Goal: Task Accomplishment & Management: Use online tool/utility

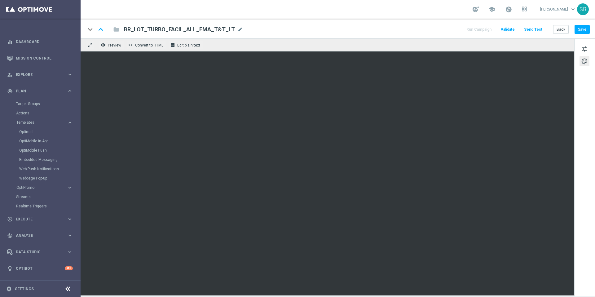
click at [325, 27] on div "keyboard_arrow_down keyboard_arrow_up folder BR_LOT_TURBO_FACIL_ALL_EMA_T&T_LT …" at bounding box center [338, 29] width 504 height 8
drag, startPoint x: 125, startPoint y: 28, endPoint x: 231, endPoint y: 31, distance: 106.1
click at [231, 31] on div "BR_LOT_TURBO_FACIL_ALL_EMA_T&T_LT mode_edit" at bounding box center [183, 29] width 119 height 8
drag, startPoint x: 207, startPoint y: 30, endPoint x: 203, endPoint y: 31, distance: 4.4
click at [203, 31] on input "BR_LOT_TURBO_FACIL_ALL_EMA_T&T_LT" at bounding box center [201, 29] width 154 height 8
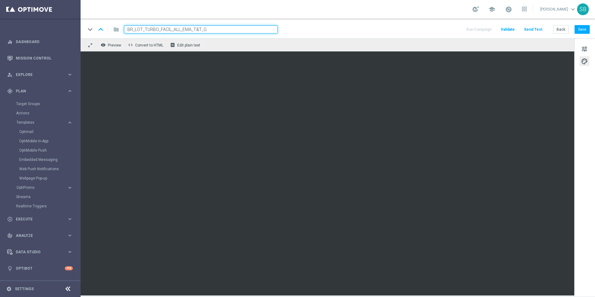
type input "BR_LOT_TURBO_FACIL_ALL_EMA_T&T_GM"
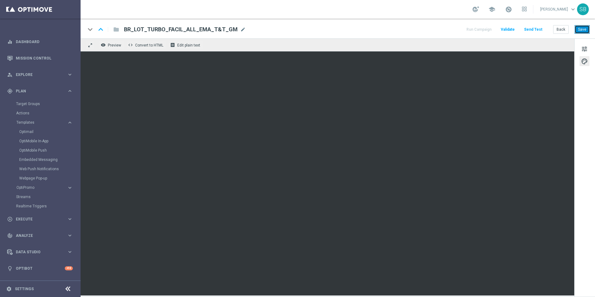
click at [581, 29] on button "Save" at bounding box center [582, 29] width 15 height 9
drag, startPoint x: 124, startPoint y: 30, endPoint x: 232, endPoint y: 31, distance: 108.2
click at [232, 31] on div "BR_LOT_TURBO_FACIL_ALL_EMA_T&T_GM mode_edit" at bounding box center [185, 29] width 122 height 8
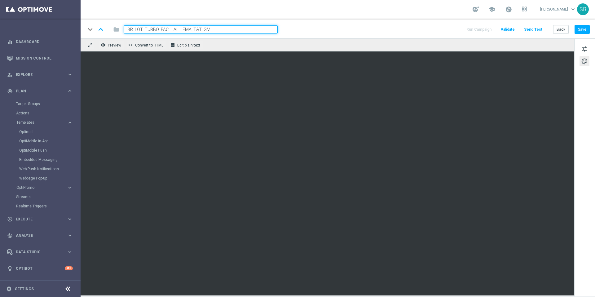
drag, startPoint x: 213, startPoint y: 30, endPoint x: 128, endPoint y: 29, distance: 85.6
click at [128, 29] on input "BR_LOT_TURBO_FACIL_ALL_EMA_T&T_GM" at bounding box center [201, 29] width 154 height 8
click at [118, 30] on div "folder" at bounding box center [113, 29] width 12 height 10
click at [114, 30] on div "folder" at bounding box center [113, 29] width 12 height 10
click at [116, 31] on div "folder" at bounding box center [113, 29] width 12 height 10
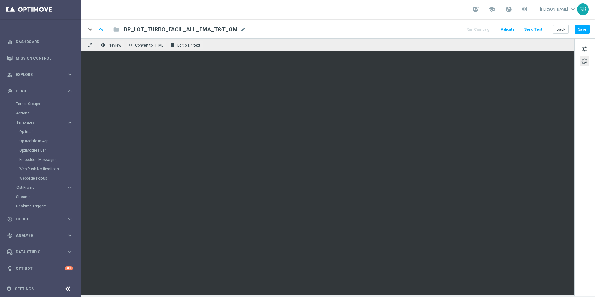
click at [127, 30] on span "BR_LOT_TURBO_FACIL_ALL_EMA_T&T_GM" at bounding box center [181, 29] width 114 height 7
click at [120, 24] on div "keyboard_arrow_down keyboard_arrow_up folder BR_LOT_TURBO_FACIL_ALL_EMA_T&T_GM …" at bounding box center [338, 29] width 515 height 20
click at [91, 30] on div "keyboard_arrow_down" at bounding box center [90, 29] width 9 height 9
click at [115, 30] on div "folder" at bounding box center [113, 29] width 12 height 10
click at [291, 33] on div "keyboard_arrow_down keyboard_arrow_up folder BR_LOT_TURBO_FACIL_ALL_EMA_T&T_GM …" at bounding box center [338, 29] width 504 height 8
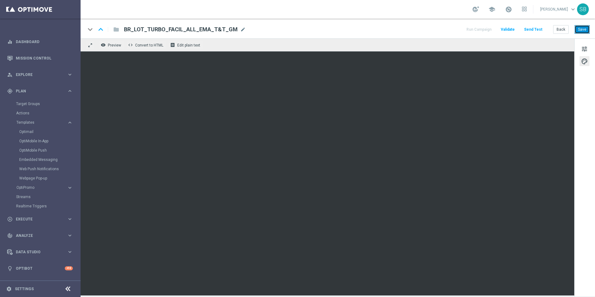
click at [578, 31] on button "Save" at bounding box center [582, 29] width 15 height 9
click at [563, 27] on button "Back" at bounding box center [561, 29] width 16 height 9
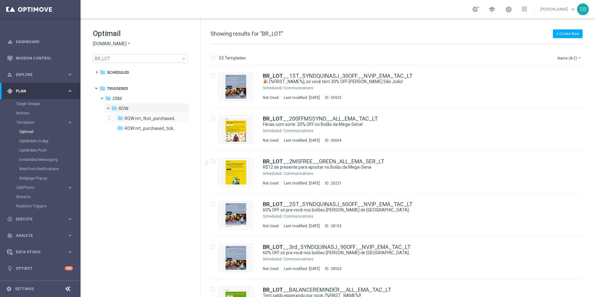
click at [126, 113] on div "folder ROW nrt_first_purchased_tickets more_vert" at bounding box center [149, 118] width 79 height 10
click at [116, 90] on span "Triggered" at bounding box center [117, 89] width 21 height 6
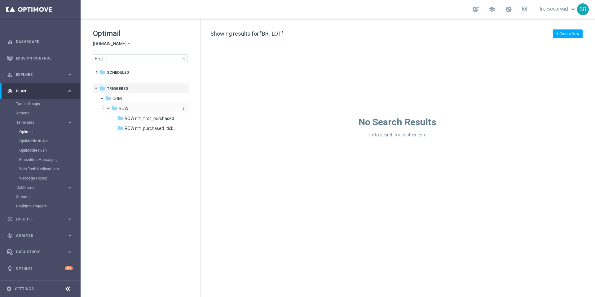
click at [120, 110] on span "ROW" at bounding box center [124, 109] width 10 height 6
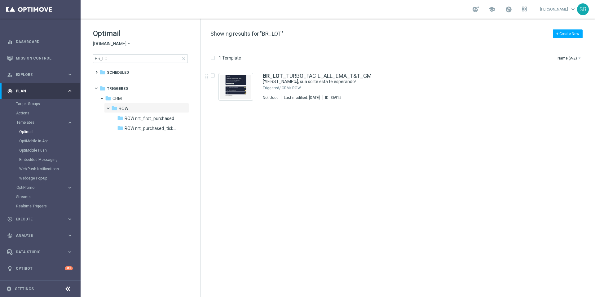
click at [128, 43] on icon "arrow_drop_down" at bounding box center [128, 44] width 5 height 6
click at [0, 0] on span "[DOMAIN_NAME]" at bounding box center [0, 0] width 0 height 0
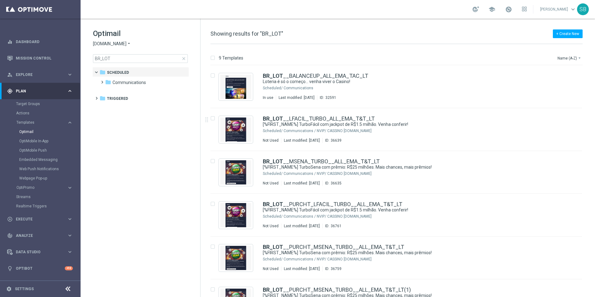
click at [126, 44] on icon "arrow_drop_down" at bounding box center [128, 44] width 5 height 6
click at [120, 91] on div "[DOMAIN_NAME]" at bounding box center [116, 87] width 47 height 7
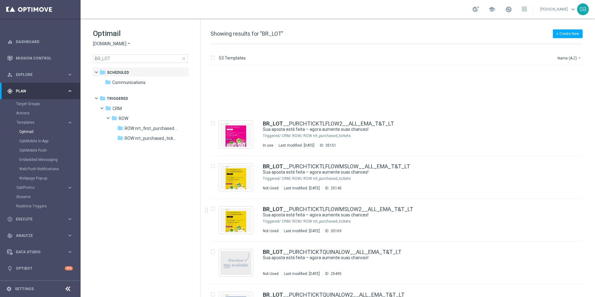
scroll to position [961, 0]
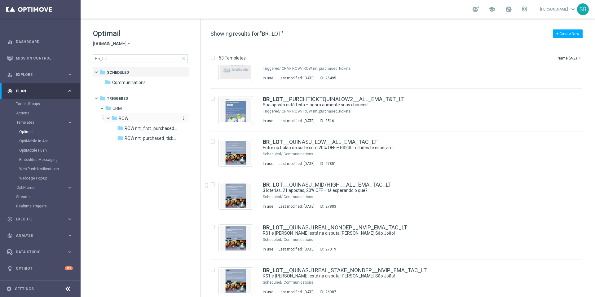
click at [120, 117] on span "ROW" at bounding box center [124, 119] width 10 height 6
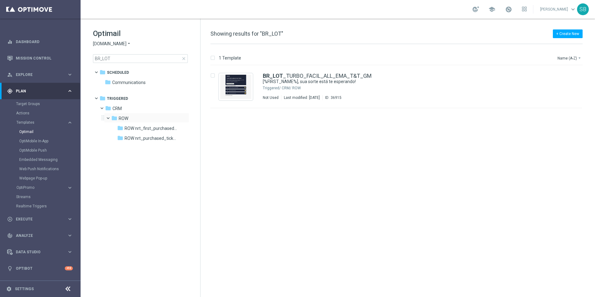
click at [110, 117] on span at bounding box center [111, 116] width 2 height 3
click at [109, 117] on span at bounding box center [107, 115] width 3 height 2
click at [120, 110] on span "CRM" at bounding box center [117, 109] width 9 height 6
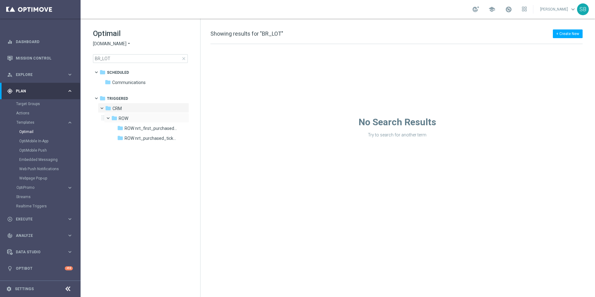
click at [110, 118] on span at bounding box center [111, 116] width 2 height 3
click at [109, 117] on span at bounding box center [107, 115] width 3 height 2
click at [98, 72] on span at bounding box center [99, 70] width 2 height 3
click at [98, 88] on span at bounding box center [99, 87] width 2 height 3
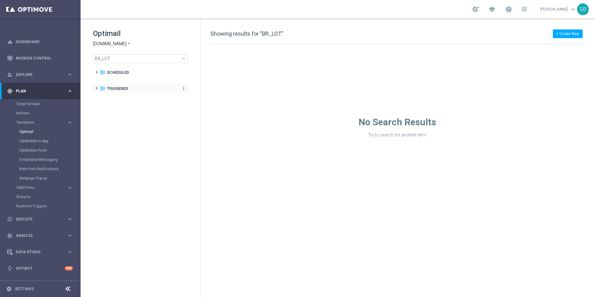
click at [103, 88] on icon "folder" at bounding box center [103, 88] width 6 height 6
click at [110, 108] on span at bounding box center [111, 106] width 2 height 3
click at [108, 107] on span at bounding box center [107, 105] width 3 height 2
click at [119, 110] on span "ROW" at bounding box center [124, 109] width 10 height 6
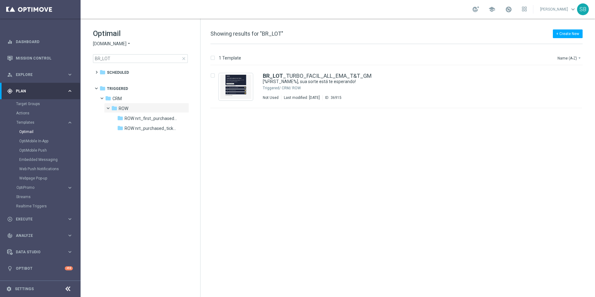
click at [128, 43] on icon "arrow_drop_down" at bounding box center [128, 44] width 5 height 6
click at [114, 78] on div "[DOMAIN_NAME]" at bounding box center [116, 80] width 47 height 7
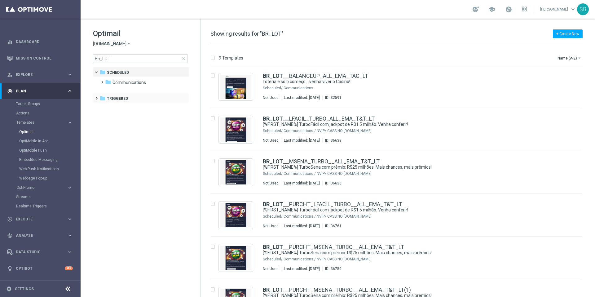
click at [96, 97] on span at bounding box center [95, 95] width 3 height 2
click at [109, 108] on icon "folder" at bounding box center [108, 108] width 6 height 6
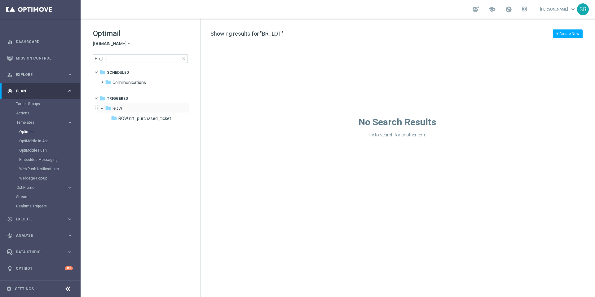
click at [104, 108] on span at bounding box center [105, 106] width 2 height 3
click at [102, 107] on span at bounding box center [101, 105] width 3 height 2
click at [107, 109] on icon "folder" at bounding box center [108, 108] width 6 height 6
click at [102, 107] on span at bounding box center [101, 105] width 3 height 2
click at [126, 42] on icon "arrow_drop_down" at bounding box center [128, 44] width 5 height 6
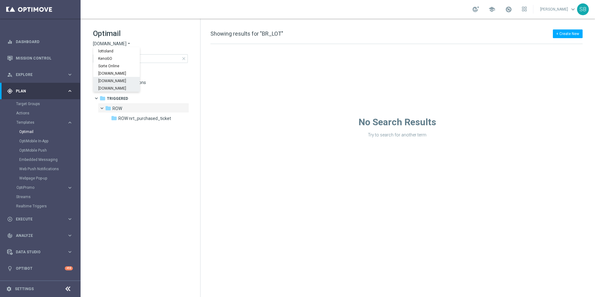
click at [0, 0] on span "[DOMAIN_NAME]" at bounding box center [0, 0] width 0 height 0
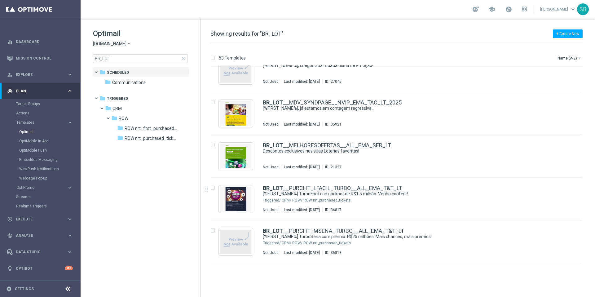
scroll to position [468, 0]
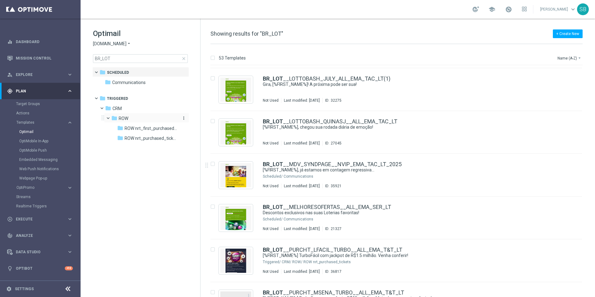
click at [114, 117] on icon "folder" at bounding box center [114, 118] width 6 height 6
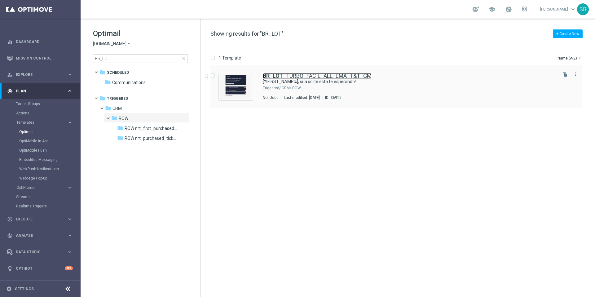
click at [282, 77] on b "BR_LOT" at bounding box center [273, 76] width 20 height 7
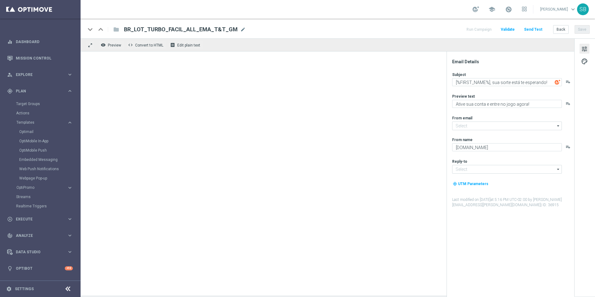
type input "[EMAIL_ADDRESS][DOMAIN_NAME]"
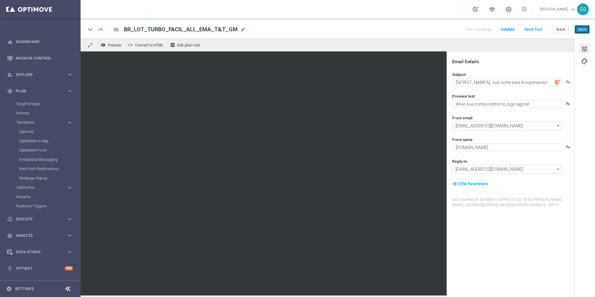
click at [585, 32] on button "Save" at bounding box center [582, 29] width 15 height 9
click at [563, 29] on button "Back" at bounding box center [561, 29] width 16 height 9
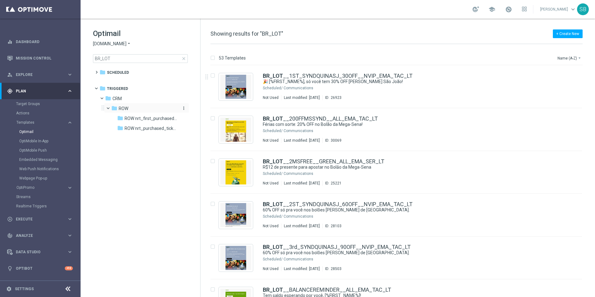
click at [115, 109] on icon "folder" at bounding box center [114, 108] width 6 height 6
click at [107, 107] on span at bounding box center [107, 105] width 3 height 2
click at [113, 108] on icon "folder" at bounding box center [114, 108] width 6 height 6
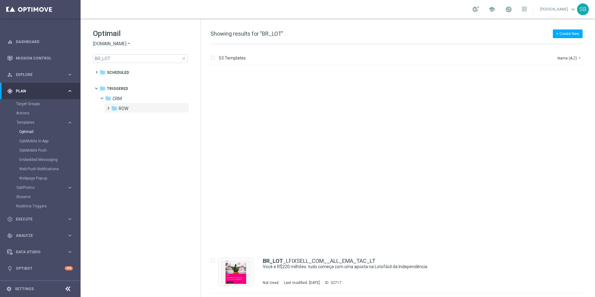
scroll to position [2036, 0]
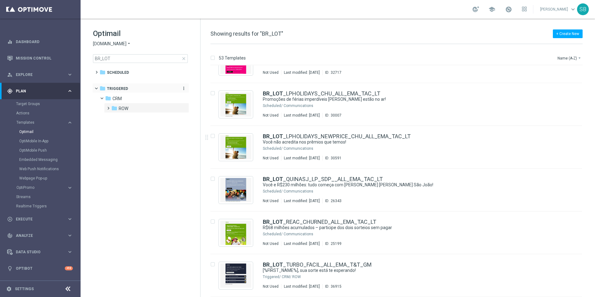
click at [120, 90] on span "Triggered" at bounding box center [117, 89] width 21 height 6
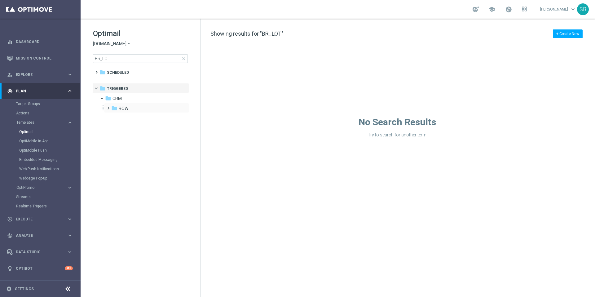
click at [109, 107] on span at bounding box center [107, 105] width 3 height 2
click at [115, 108] on icon "folder" at bounding box center [114, 108] width 6 height 6
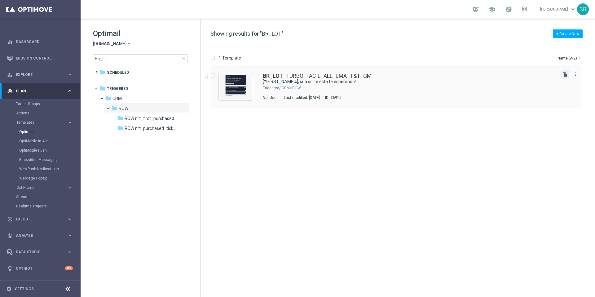
click at [566, 75] on icon "file_copy" at bounding box center [565, 74] width 5 height 5
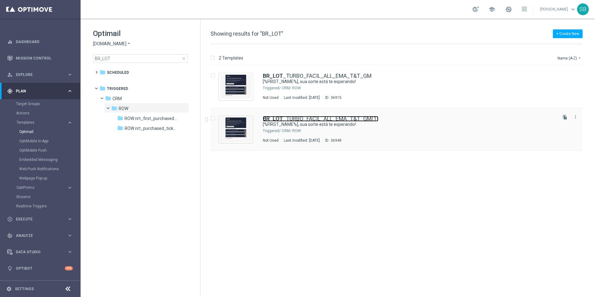
click at [329, 119] on link "BR_LOT _TURBO_FACIL_ALL_EMA_T&T_GM(1)" at bounding box center [321, 119] width 116 height 6
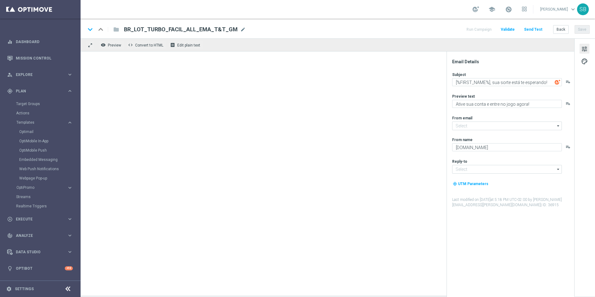
type input "[EMAIL_ADDRESS][DOMAIN_NAME]"
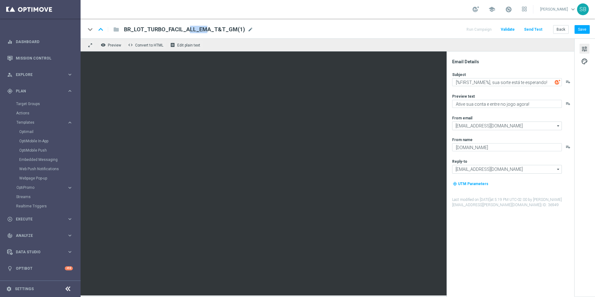
drag, startPoint x: 168, startPoint y: 29, endPoint x: 180, endPoint y: 29, distance: 12.4
click at [180, 29] on span "BR_LOT_TURBO_FACIL_ALL_EMA_T&T_GM(1)" at bounding box center [184, 29] width 121 height 7
drag, startPoint x: 161, startPoint y: 30, endPoint x: 167, endPoint y: 30, distance: 6.5
click at [167, 30] on input "BR_LOT_TURBO_FACIL_ALL_EMA_T&T_GM(1)" at bounding box center [201, 29] width 154 height 8
drag, startPoint x: 170, startPoint y: 29, endPoint x: 160, endPoint y: 29, distance: 9.9
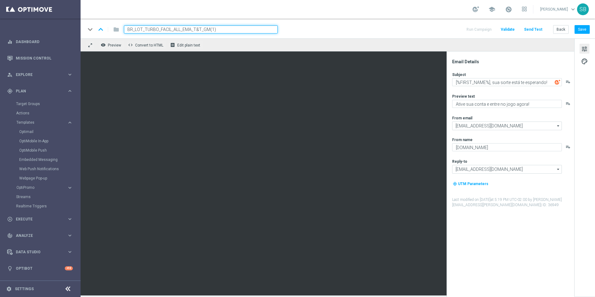
click at [160, 29] on input "BR_LOT_TURBO_FACIL_ALL_EMA_T&T_GM(1)" at bounding box center [201, 29] width 154 height 8
click at [219, 31] on input "BR_LOT_TURBO_QUINA_ALL_EMA_T&T_GM(1)" at bounding box center [201, 29] width 154 height 8
type input "BR_LOT_TURBO_QUINA_ALL_EMA_T&T_GM"
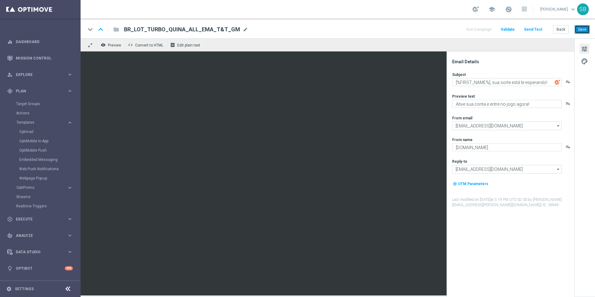
click at [586, 31] on button "Save" at bounding box center [582, 29] width 15 height 9
click at [557, 30] on button "Back" at bounding box center [561, 29] width 16 height 9
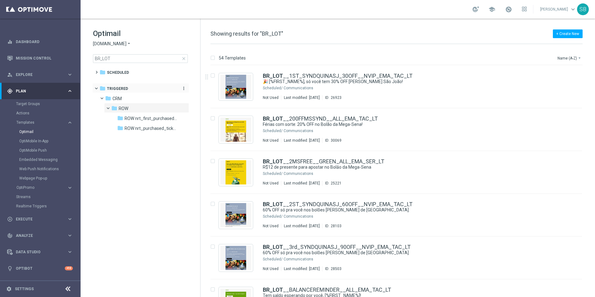
click at [114, 87] on span "Triggered" at bounding box center [117, 89] width 21 height 6
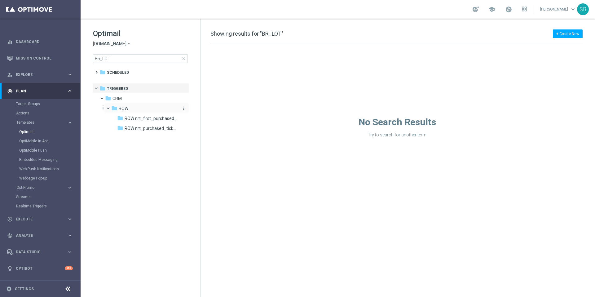
click at [118, 110] on div "folder ROW" at bounding box center [144, 108] width 66 height 7
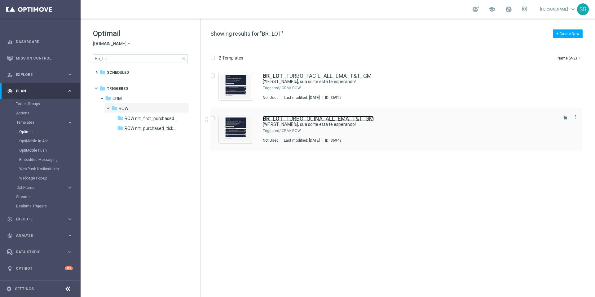
click at [310, 118] on link "BR_LOT _TURBO_QUINA_ALL_EMA_T&T_GM" at bounding box center [318, 119] width 111 height 6
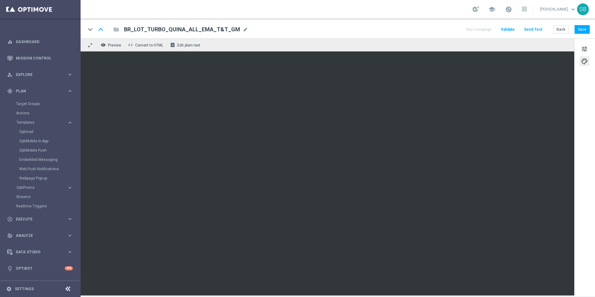
click at [397, 27] on div "keyboard_arrow_down keyboard_arrow_up folder BR_LOT_TURBO_QUINA_ALL_EMA_T&T_GM …" at bounding box center [338, 29] width 504 height 8
click at [584, 29] on button "Save" at bounding box center [582, 29] width 15 height 9
click at [588, 51] on span "tune" at bounding box center [584, 49] width 7 height 8
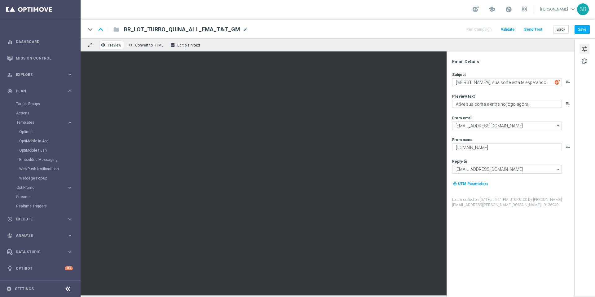
click at [112, 47] on span "Preview" at bounding box center [114, 45] width 13 height 4
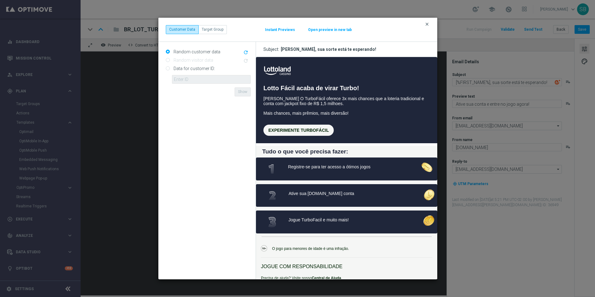
click at [428, 24] on icon "clear" at bounding box center [427, 24] width 5 height 5
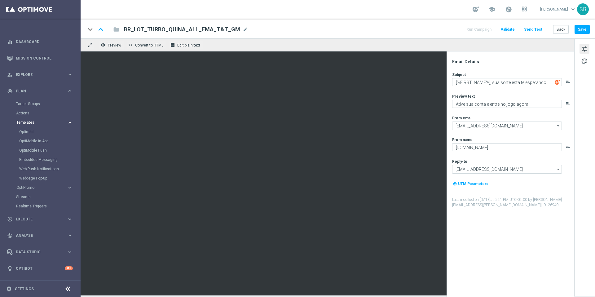
click at [28, 123] on span "Templates" at bounding box center [38, 123] width 44 height 4
click at [27, 290] on link "Settings" at bounding box center [24, 289] width 19 height 4
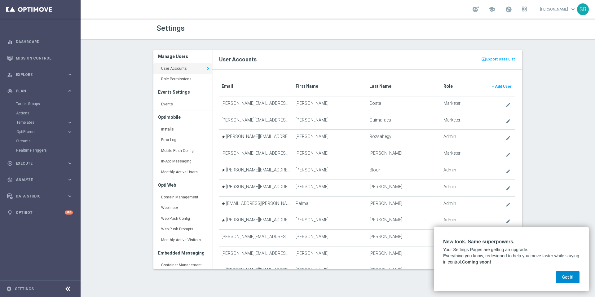
click at [567, 280] on button "Got it!" at bounding box center [568, 277] width 24 height 12
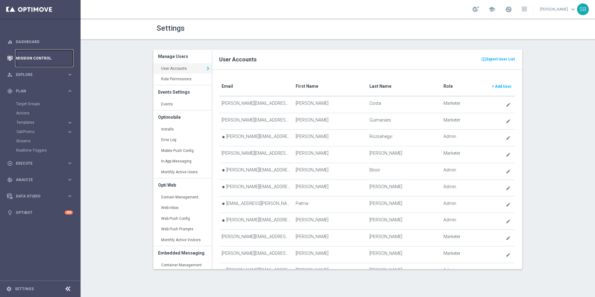
click at [32, 60] on link "Mission Control" at bounding box center [44, 58] width 57 height 16
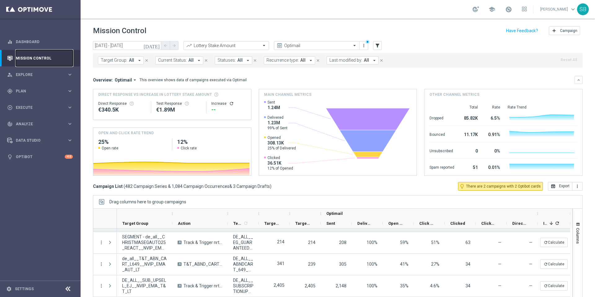
scroll to position [109, 0]
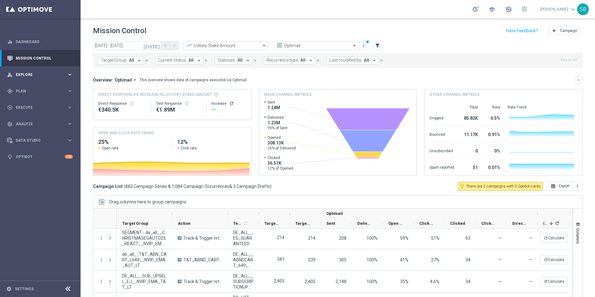
click at [39, 75] on span "Explore" at bounding box center [41, 75] width 51 height 4
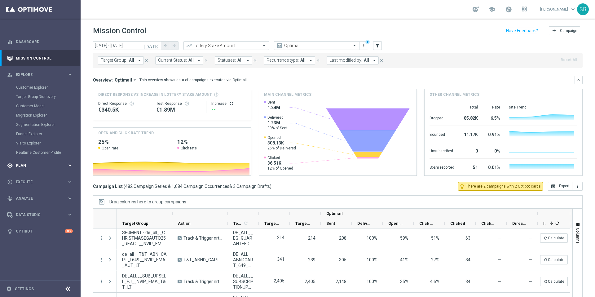
click at [70, 167] on icon "keyboard_arrow_right" at bounding box center [70, 165] width 6 height 6
click at [69, 91] on icon "keyboard_arrow_right" at bounding box center [70, 91] width 6 height 6
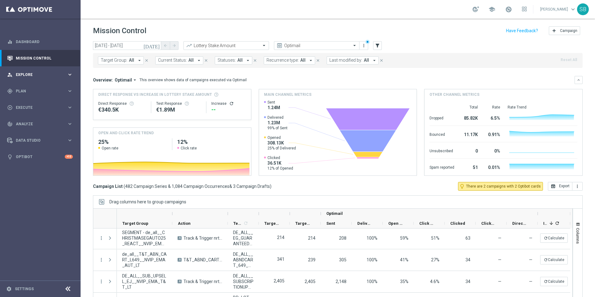
click at [69, 74] on icon "keyboard_arrow_right" at bounding box center [70, 75] width 6 height 6
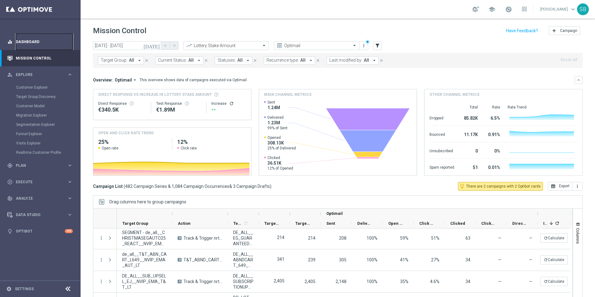
click at [29, 41] on link "Dashboard" at bounding box center [44, 41] width 57 height 16
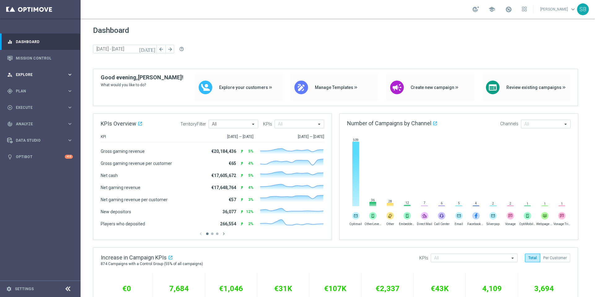
click at [69, 74] on icon "keyboard_arrow_right" at bounding box center [70, 75] width 6 height 6
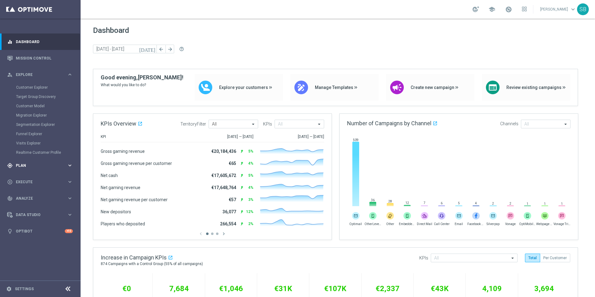
click at [69, 166] on icon "keyboard_arrow_right" at bounding box center [70, 165] width 6 height 6
click at [70, 92] on icon "keyboard_arrow_right" at bounding box center [70, 91] width 6 height 6
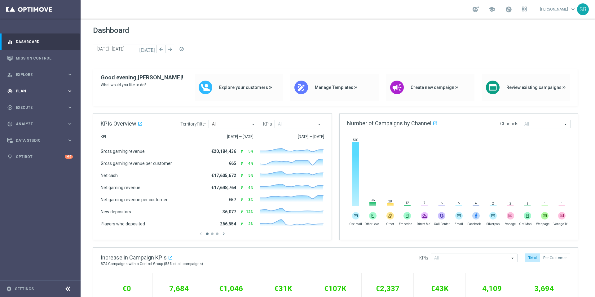
click at [23, 93] on div "gps_fixed Plan" at bounding box center [37, 91] width 60 height 6
click at [25, 116] on div "Actions" at bounding box center [48, 113] width 64 height 9
click at [26, 113] on link "Actions" at bounding box center [40, 113] width 48 height 5
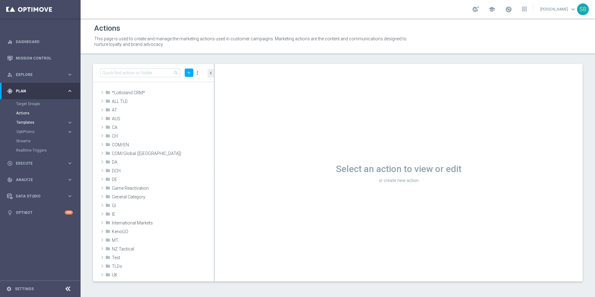
click at [24, 122] on span "Templates" at bounding box center [38, 123] width 44 height 4
click at [24, 131] on link "Optimail" at bounding box center [41, 131] width 45 height 5
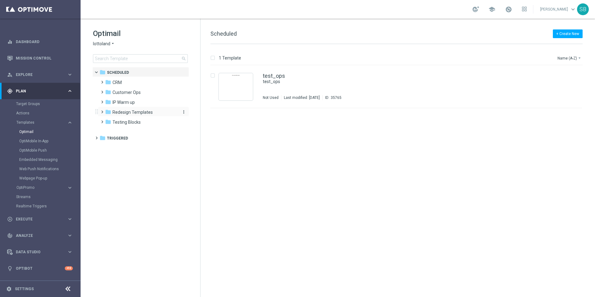
click at [131, 113] on span "Redesign Templates" at bounding box center [133, 112] width 40 height 6
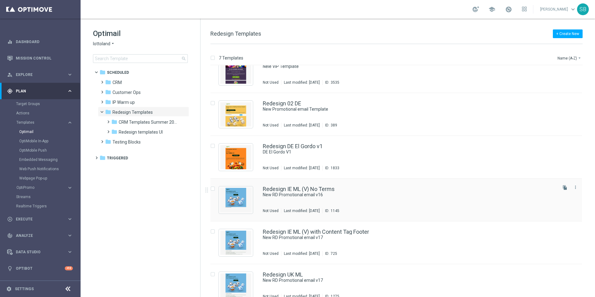
scroll to position [68, 0]
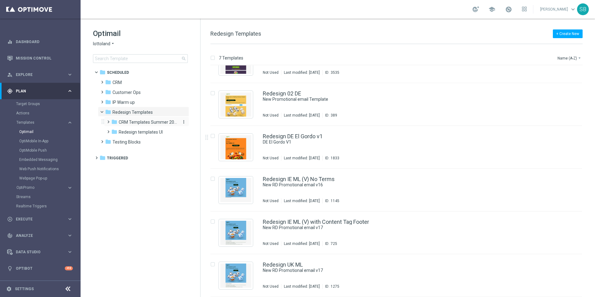
click at [146, 123] on span "CRM Templates Summer 2025" at bounding box center [148, 122] width 59 height 6
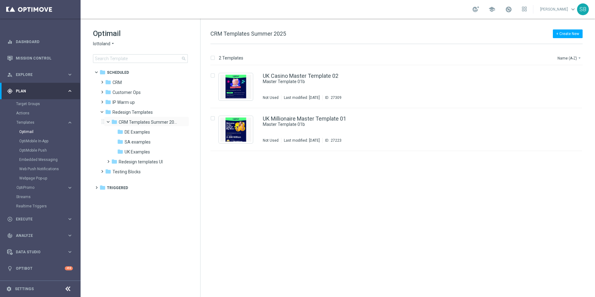
click at [110, 121] on span at bounding box center [111, 120] width 2 height 3
click at [108, 120] on span at bounding box center [107, 119] width 3 height 2
click at [97, 186] on span at bounding box center [95, 185] width 3 height 2
click at [102, 196] on span at bounding box center [101, 194] width 3 height 2
click at [115, 227] on icon "folder" at bounding box center [114, 227] width 6 height 6
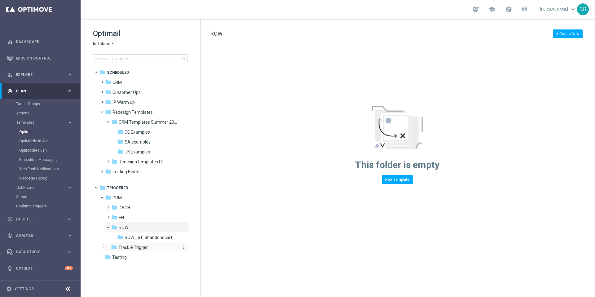
click at [115, 247] on icon "folder" at bounding box center [114, 247] width 6 height 6
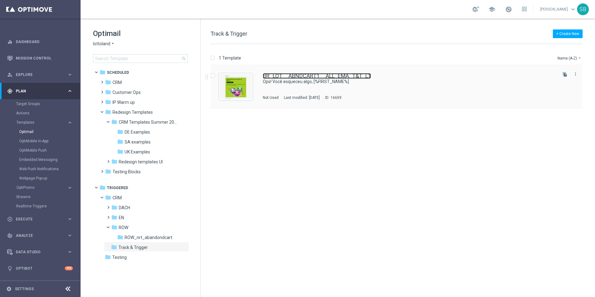
click at [338, 75] on link "BR_LOT__ABNDCART1__ALL_EMA_T&T_LT" at bounding box center [317, 76] width 108 height 6
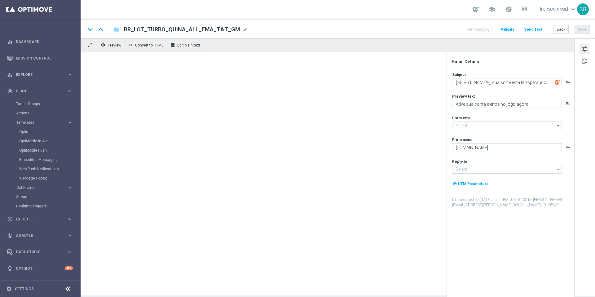
type input "[EMAIL_ADDRESS][DOMAIN_NAME]"
type textarea "Ops! Você esqueceu algo, [%FIRST_NAME%]"
type textarea "Seu carrinho está esperando!"
type textarea "Lottoland"
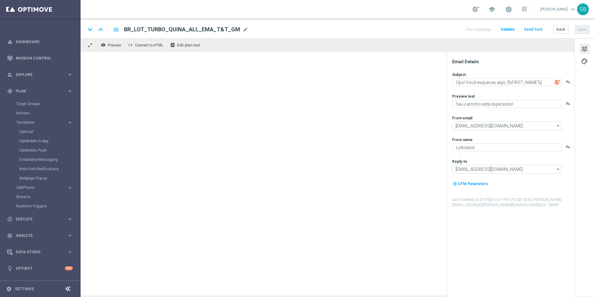
type input "[EMAIL_ADDRESS][DOMAIN_NAME]"
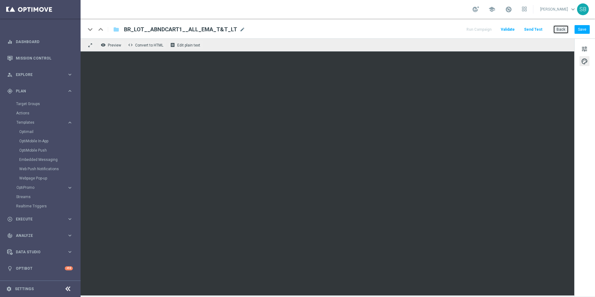
click at [565, 32] on button "Back" at bounding box center [561, 29] width 16 height 9
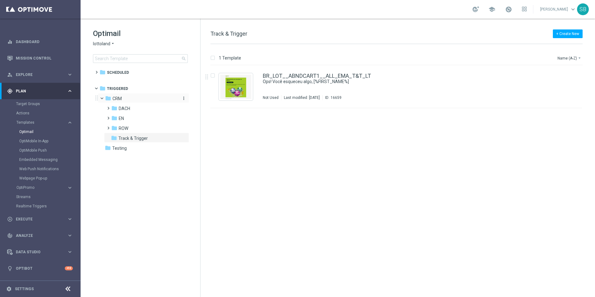
click at [116, 98] on span "CRM" at bounding box center [117, 99] width 9 height 6
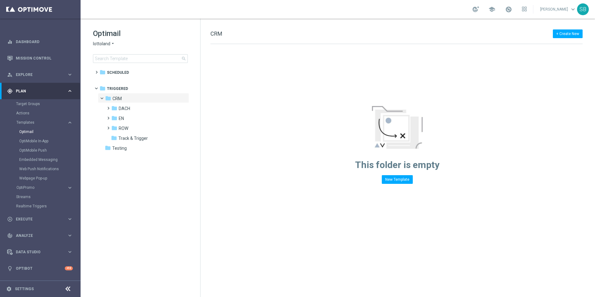
click at [113, 43] on icon "arrow_drop_down" at bounding box center [112, 44] width 5 height 6
click at [0, 0] on span "[DOMAIN_NAME]" at bounding box center [0, 0] width 0 height 0
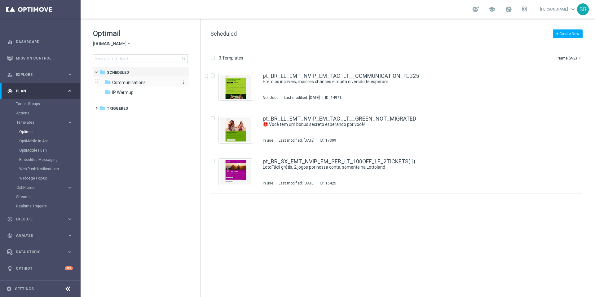
click at [133, 84] on span "Communications" at bounding box center [128, 83] width 33 height 6
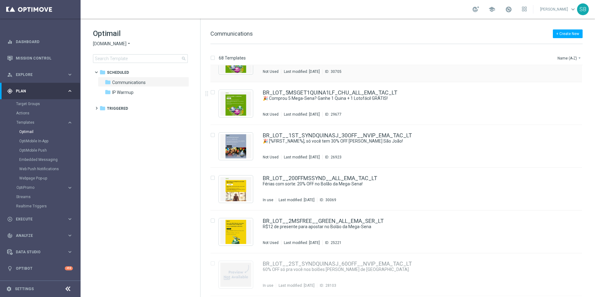
scroll to position [114, 0]
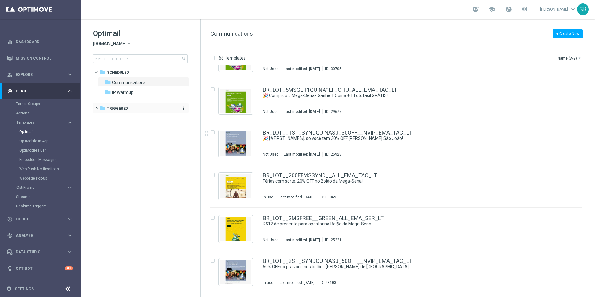
click at [118, 109] on span "Triggered" at bounding box center [117, 109] width 21 height 6
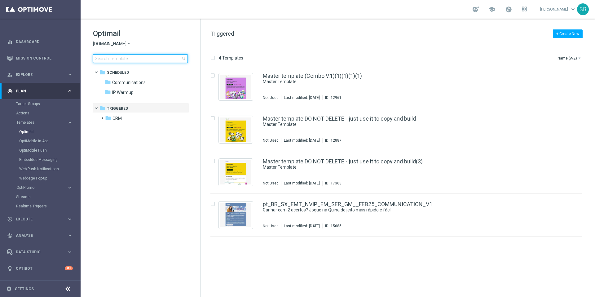
click at [123, 60] on input at bounding box center [140, 58] width 95 height 9
click at [125, 84] on span "Communications" at bounding box center [128, 83] width 33 height 6
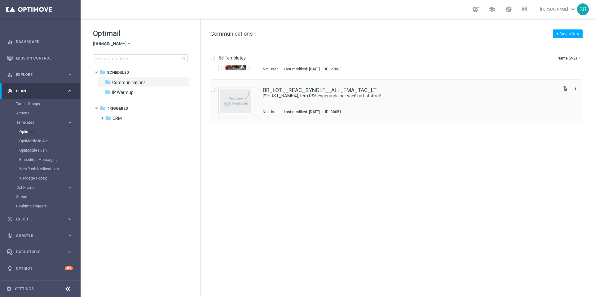
scroll to position [983, 0]
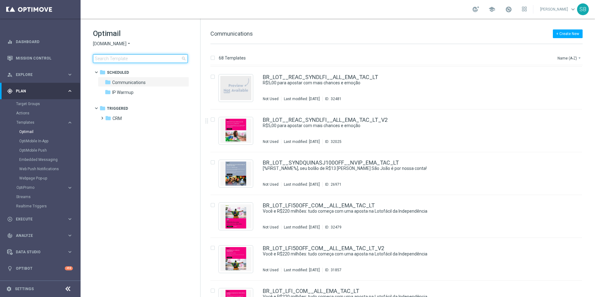
click at [136, 61] on input at bounding box center [140, 58] width 95 height 9
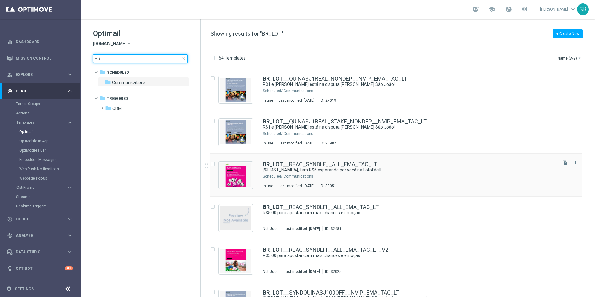
scroll to position [1113, 0]
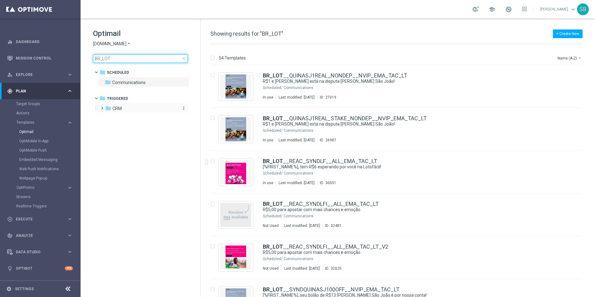
type input "BR_LOT"
click at [114, 110] on span "CRM" at bounding box center [117, 109] width 9 height 6
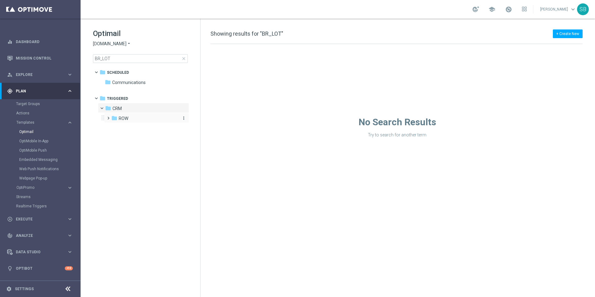
click at [114, 118] on icon "folder" at bounding box center [114, 118] width 6 height 6
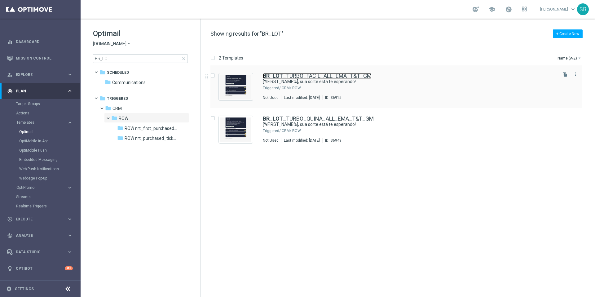
click at [295, 78] on link "BR_LOT _TURBO_FACIL_ALL_EMA_T&T_GM" at bounding box center [317, 76] width 109 height 6
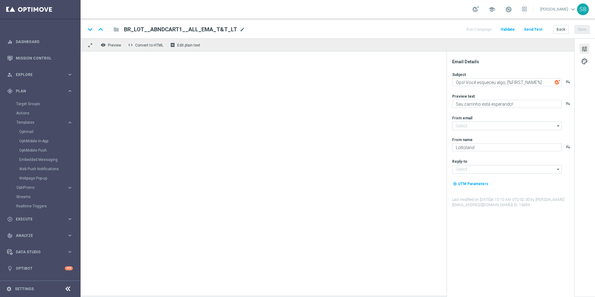
type input "[EMAIL_ADDRESS][DOMAIN_NAME]"
type textarea "[%FIRST_NAME%], sua sorte está te esperando!"
type textarea "Ative sua conta e entre no jogo agora!"
type input "[EMAIL_ADDRESS][DOMAIN_NAME]"
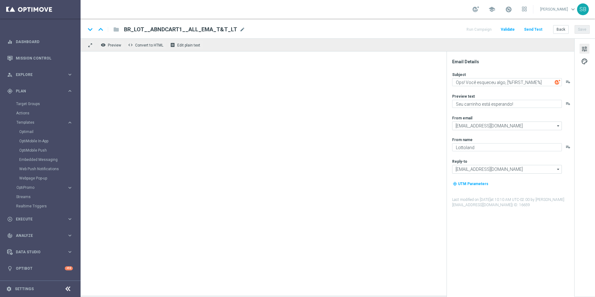
type textarea "[DOMAIN_NAME]"
type input "[EMAIL_ADDRESS][DOMAIN_NAME]"
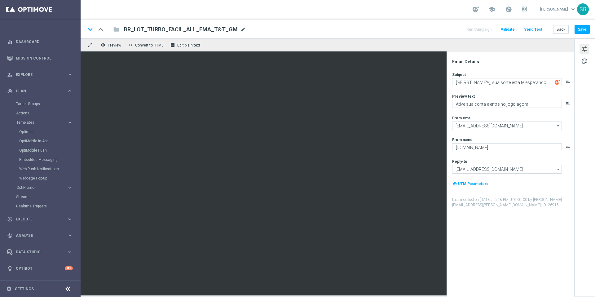
click at [240, 30] on span "mode_edit" at bounding box center [243, 30] width 6 height 6
drag, startPoint x: 229, startPoint y: 28, endPoint x: 122, endPoint y: 29, distance: 107.3
click at [122, 29] on div "BR_LOT_TURBO_FACIL_ALL_EMA_T&T_GM" at bounding box center [198, 29] width 159 height 8
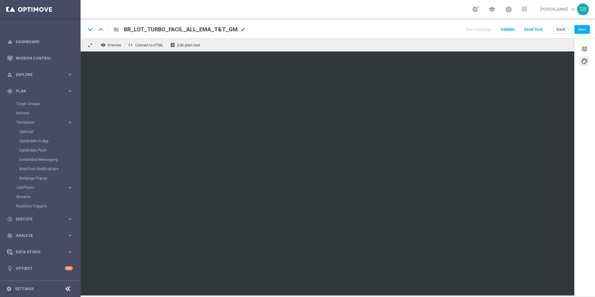
click at [389, 31] on div "keyboard_arrow_down keyboard_arrow_up folder BR_LOT_TURBO_FACIL_ALL_EMA_T&T_GM …" at bounding box center [338, 29] width 504 height 8
click at [32, 58] on link "Mission Control" at bounding box center [44, 58] width 57 height 16
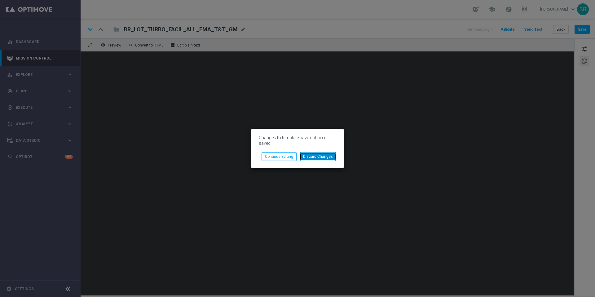
click at [321, 157] on button "Discard Changes" at bounding box center [318, 156] width 37 height 9
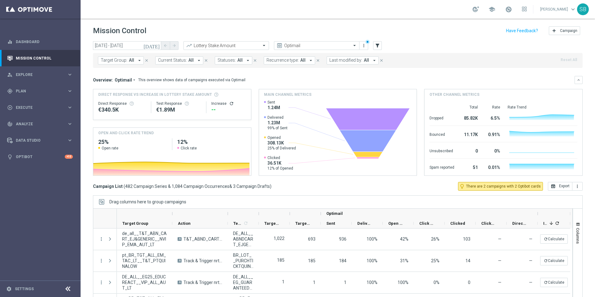
click at [156, 46] on icon "[DATE]" at bounding box center [152, 46] width 17 height 6
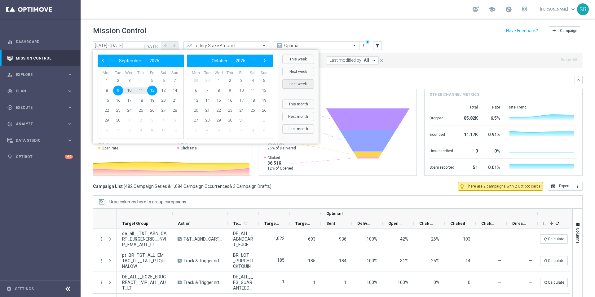
click at [296, 84] on button "Last week" at bounding box center [298, 83] width 32 height 9
type input "[DATE] - [DATE]"
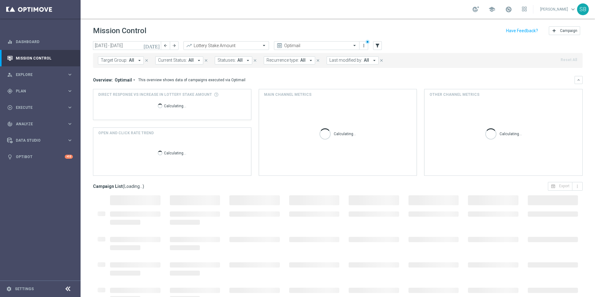
click at [139, 61] on icon "arrow_drop_down" at bounding box center [140, 61] width 6 height 6
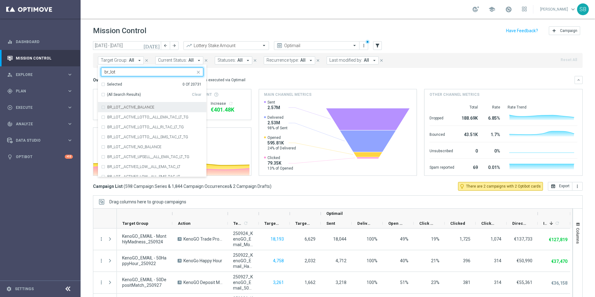
click at [103, 96] on div "(All Search Results)" at bounding box center [146, 94] width 91 height 5
type input "br_lot"
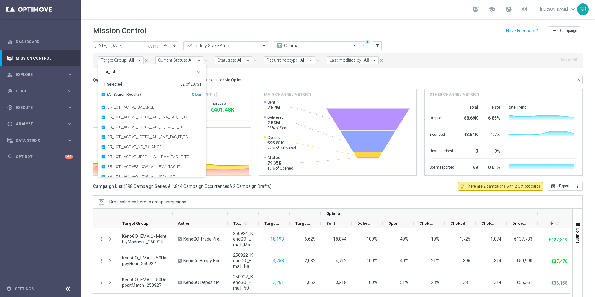
click at [87, 82] on div "[DATE] [DATE] - [DATE] arrow_back arrow_forward Lottery Stake Amount trending_u…" at bounding box center [338, 166] width 515 height 250
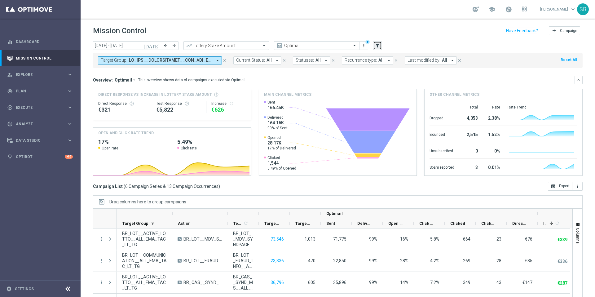
click at [377, 43] on icon "filter_alt" at bounding box center [378, 46] width 6 height 6
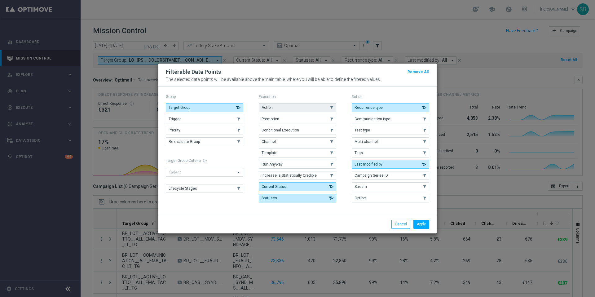
click at [308, 106] on button "Action" at bounding box center [298, 107] width 78 height 9
click at [428, 223] on button "Apply" at bounding box center [422, 224] width 16 height 9
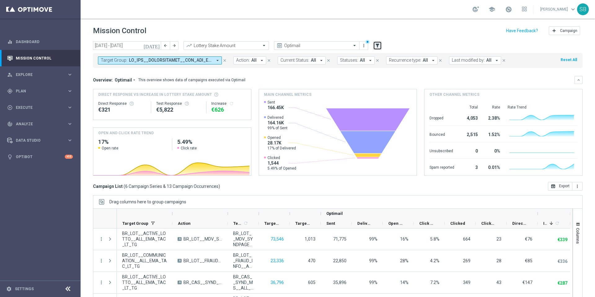
click at [378, 45] on icon "filter_alt" at bounding box center [378, 46] width 6 height 6
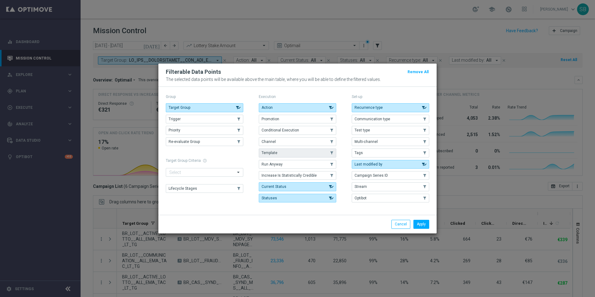
click at [316, 151] on button "Template" at bounding box center [298, 153] width 78 height 9
click at [424, 222] on button "Apply" at bounding box center [422, 224] width 16 height 9
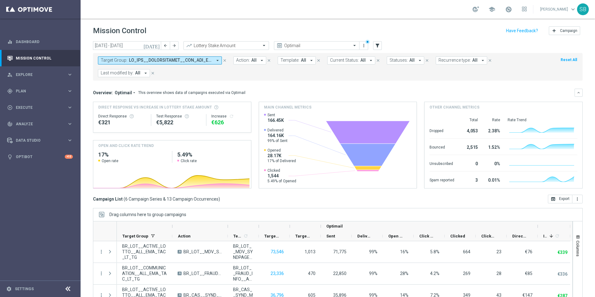
click at [311, 59] on icon "arrow_drop_down" at bounding box center [312, 61] width 6 height 6
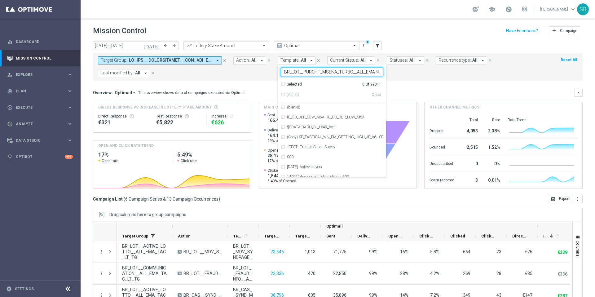
scroll to position [0, 14]
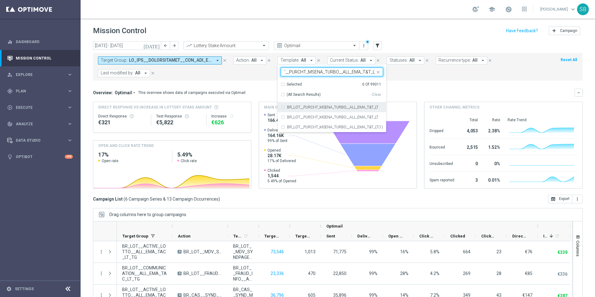
click at [282, 95] on div "(All Search Results)" at bounding box center [326, 94] width 91 height 5
click at [325, 73] on input "BR_LOT__PURCHT_MSENA_TURBO__ALL_EMA_T&T_LT" at bounding box center [329, 71] width 91 height 5
drag, startPoint x: 308, startPoint y: 73, endPoint x: 384, endPoint y: 73, distance: 76.0
click at [384, 73] on ng-select "Selected 3 of 99011 BR_LOT__PURCHT_MSENA_TURBO__ALL_EMA_T&T_LT Selected 3 Of 99…" at bounding box center [332, 100] width 109 height 65
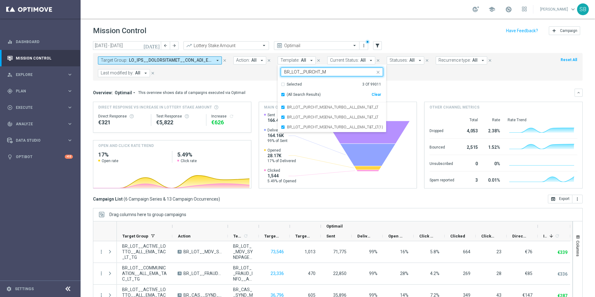
scroll to position [0, 0]
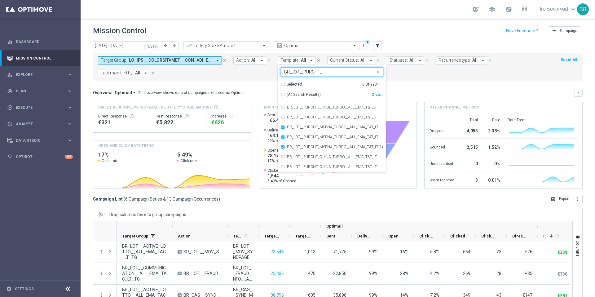
click at [282, 95] on div "(All Search Results)" at bounding box center [326, 94] width 91 height 5
type input "BR_LOT__PURCHT_"
click at [267, 90] on div "Overview: Optimail arrow_drop_down This overview shows data of campaigns execut…" at bounding box center [334, 93] width 482 height 6
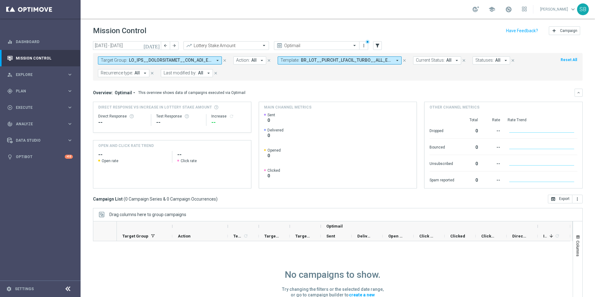
click at [157, 49] on button "[DATE]" at bounding box center [152, 45] width 19 height 9
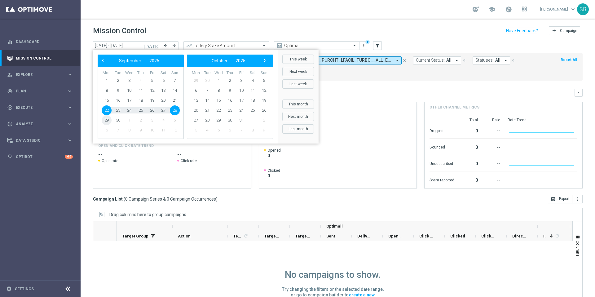
click at [107, 118] on span "29" at bounding box center [107, 120] width 10 height 10
click at [266, 79] on span "5" at bounding box center [264, 81] width 10 height 10
type input "[DATE] - [DATE]"
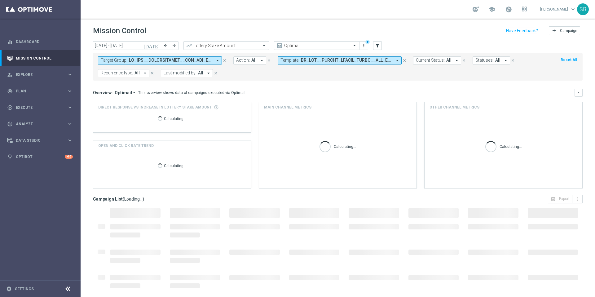
click at [157, 47] on icon "[DATE]" at bounding box center [152, 46] width 17 height 6
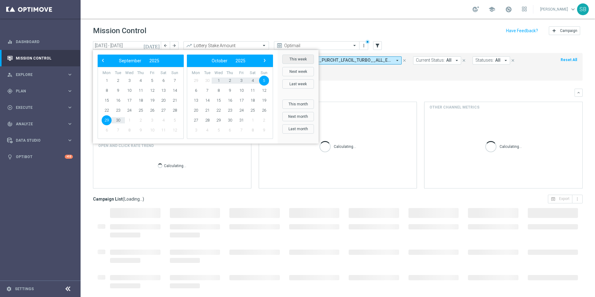
click at [289, 60] on button "This week" at bounding box center [298, 59] width 32 height 9
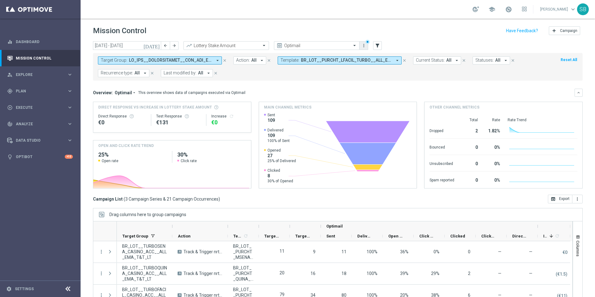
click at [365, 44] on icon "more_vert" at bounding box center [364, 45] width 5 height 5
click at [394, 70] on div "Save as new view" at bounding box center [397, 69] width 56 height 4
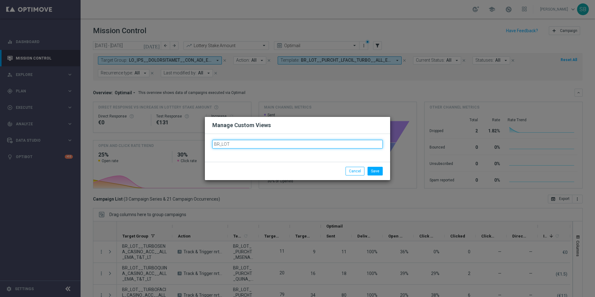
type input "BR_LOT_"
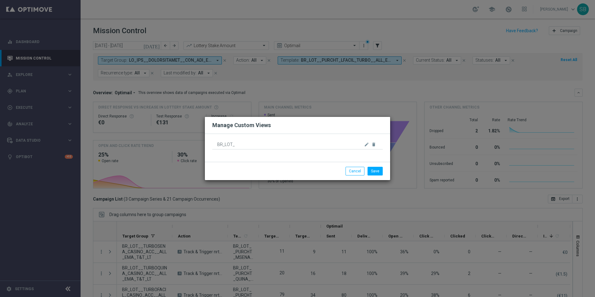
click at [271, 145] on span "BR_LOT_" at bounding box center [287, 144] width 141 height 9
click at [247, 144] on span "BR_LOT_" at bounding box center [287, 144] width 141 height 9
click at [261, 150] on div "BR_LOT_ edit delete" at bounding box center [297, 148] width 185 height 28
click at [257, 145] on span "BR_LOT_" at bounding box center [287, 144] width 141 height 9
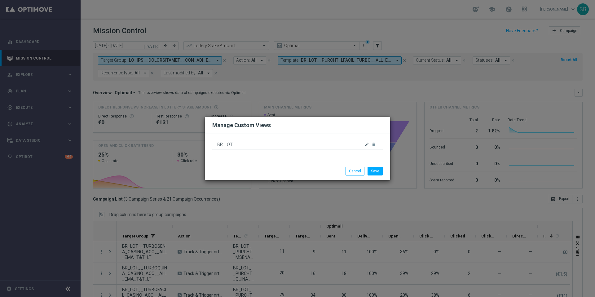
click at [369, 144] on icon "edit" at bounding box center [366, 144] width 5 height 5
click at [251, 144] on input "BR_LOT_BR_LOT__PURCHT_MSENA_TURBO__ALL_EMA_T&T_LT" at bounding box center [297, 144] width 171 height 9
click at [266, 146] on input "BR_LOT_PURCHT_MSENA_TURBO__ALL_EMA_T&T_LT" at bounding box center [297, 144] width 171 height 9
drag, startPoint x: 314, startPoint y: 147, endPoint x: 263, endPoint y: 144, distance: 51.5
click at [263, 144] on input "BR_LOT_PURCHT_TURBO__ALL_EMA_T&T_LT" at bounding box center [297, 144] width 171 height 9
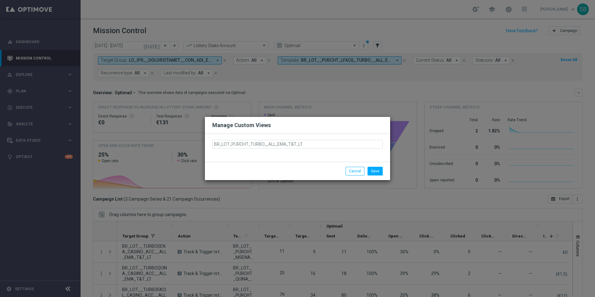
type input "BR_LOT_PURCHT_TURBO"
click at [378, 170] on button "Save" at bounding box center [375, 171] width 15 height 9
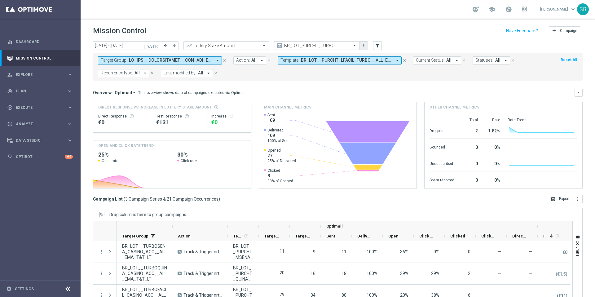
click at [366, 47] on button "more_vert" at bounding box center [364, 45] width 6 height 7
click at [398, 48] on div "[DATE] [DATE] - [DATE] arrow_back arrow_forward Lottery Stake Amount trending_u…" at bounding box center [338, 45] width 490 height 9
click at [365, 46] on icon "more_vert" at bounding box center [364, 45] width 5 height 5
click at [347, 90] on div "Overview: Optimail arrow_drop_down This overview shows data of campaigns execut…" at bounding box center [334, 93] width 482 height 6
click at [366, 46] on icon "more_vert" at bounding box center [364, 45] width 5 height 5
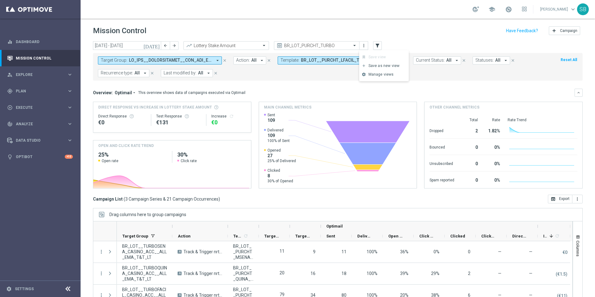
click at [344, 80] on div "Target Group: arrow_drop_down close Action: All arrow_drop_down close Template:…" at bounding box center [338, 67] width 490 height 28
click at [355, 46] on span at bounding box center [356, 45] width 8 height 5
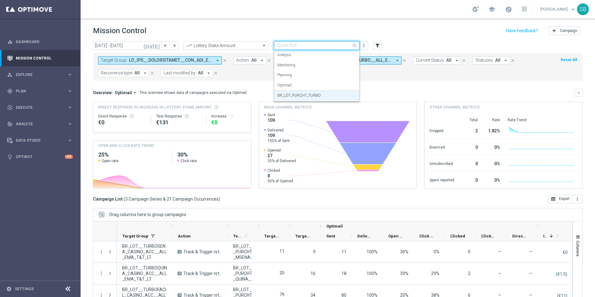
click at [379, 97] on div "Overview: Optimail arrow_drop_down This overview shows data of campaigns execut…" at bounding box center [338, 139] width 490 height 100
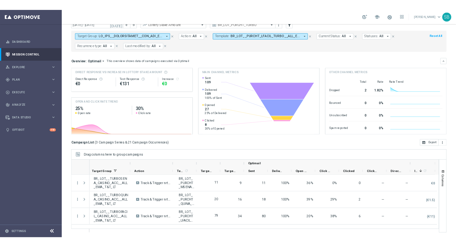
scroll to position [0, 2]
